Goal: Task Accomplishment & Management: Manage account settings

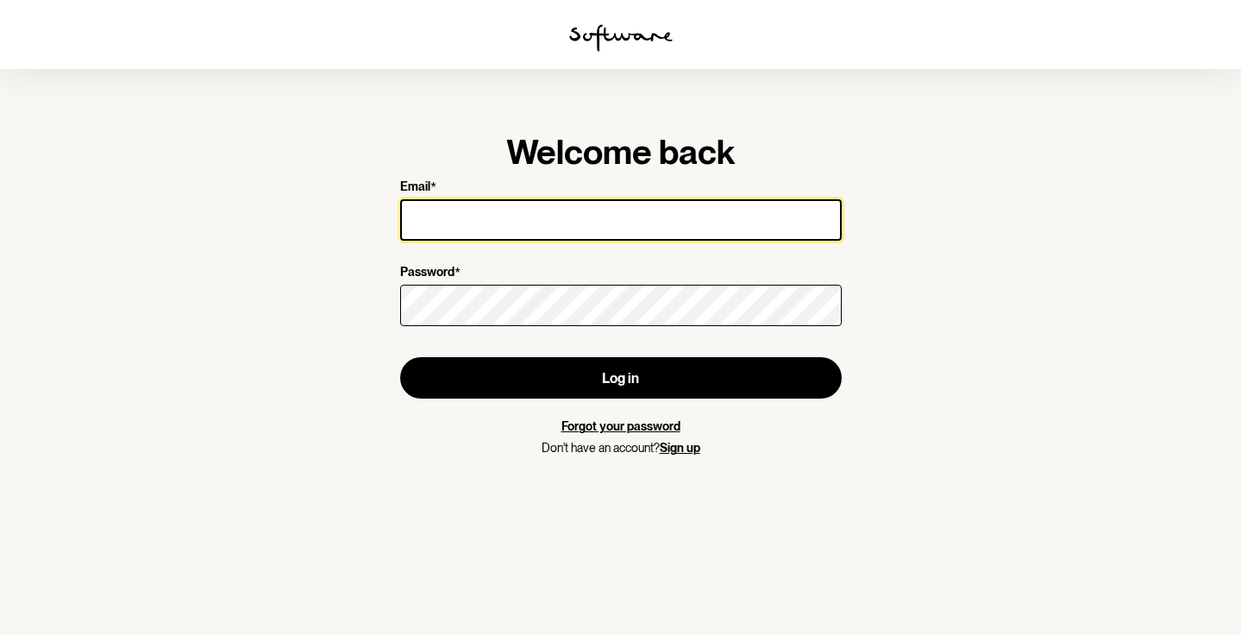
type input "[EMAIL_ADDRESS][DOMAIN_NAME]"
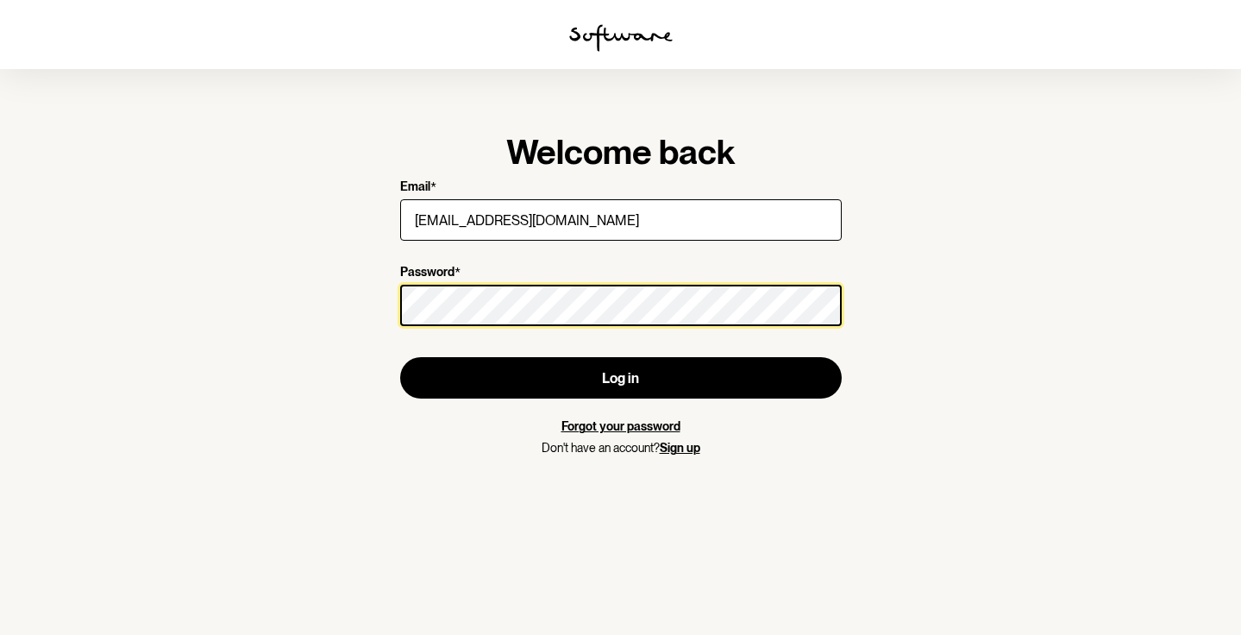
click at [620, 378] on button "Log in" at bounding box center [620, 377] width 441 height 41
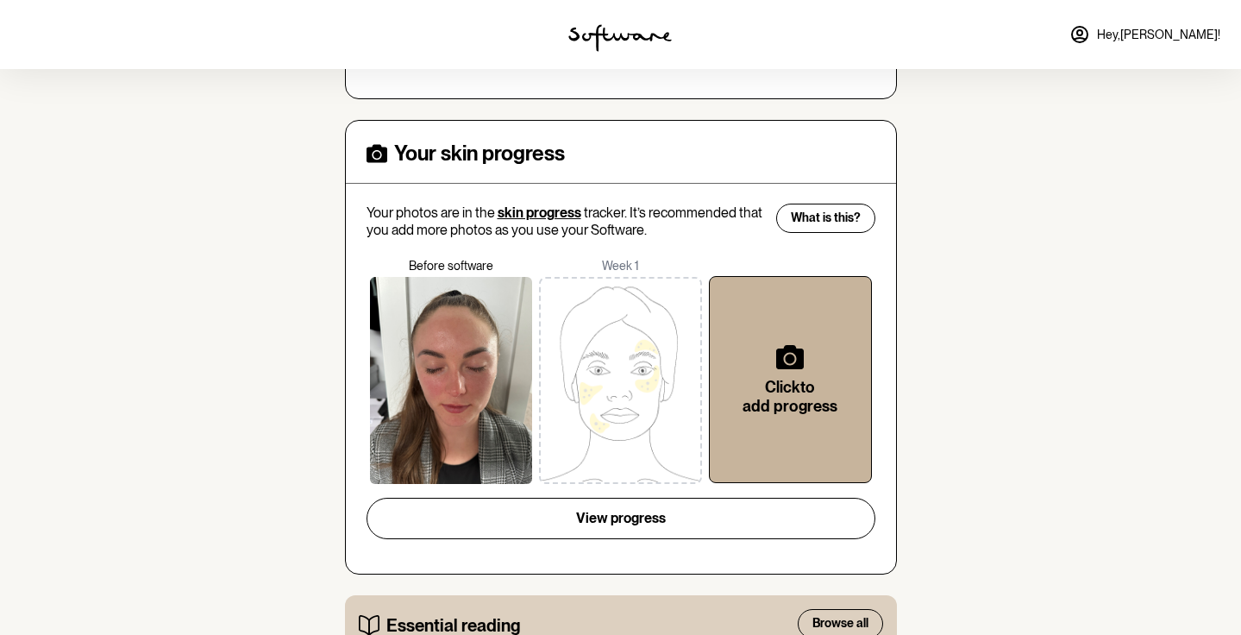
scroll to position [390, 0]
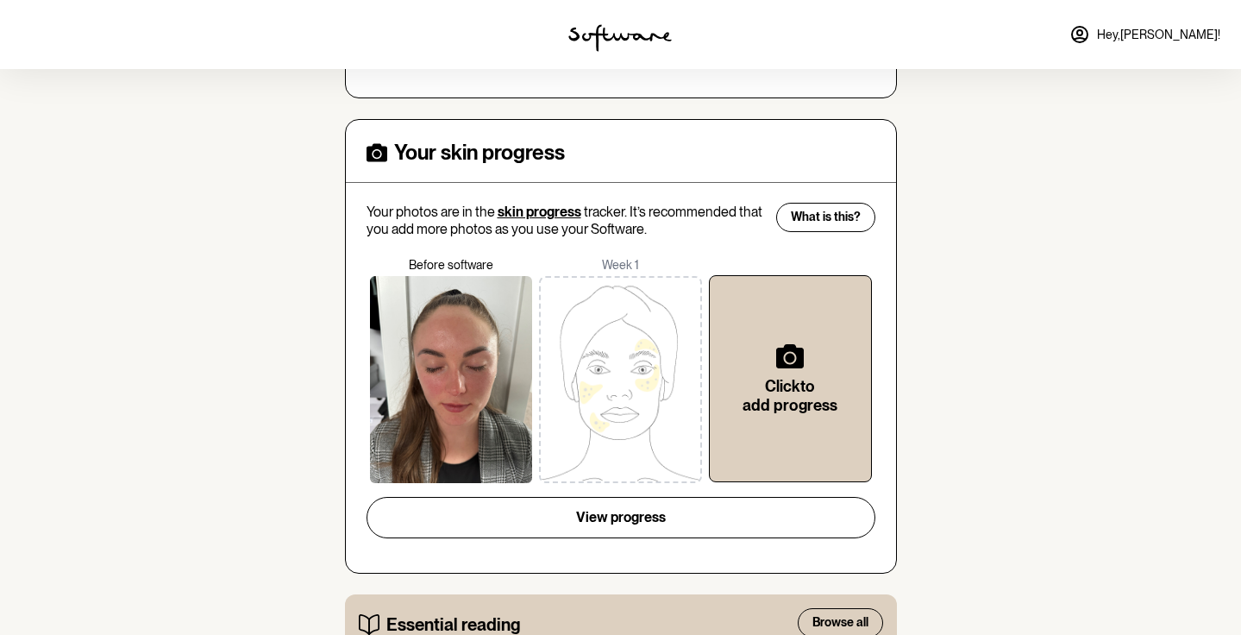
click at [464, 359] on div at bounding box center [451, 379] width 163 height 207
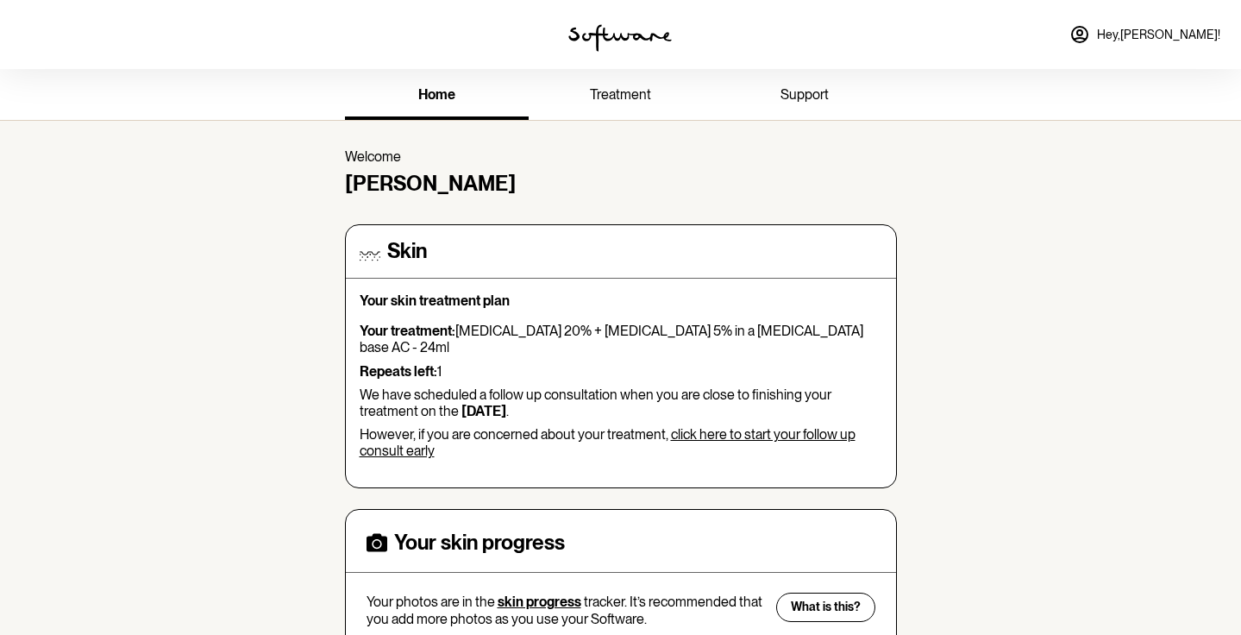
scroll to position [0, 0]
